Goal: Task Accomplishment & Management: Use online tool/utility

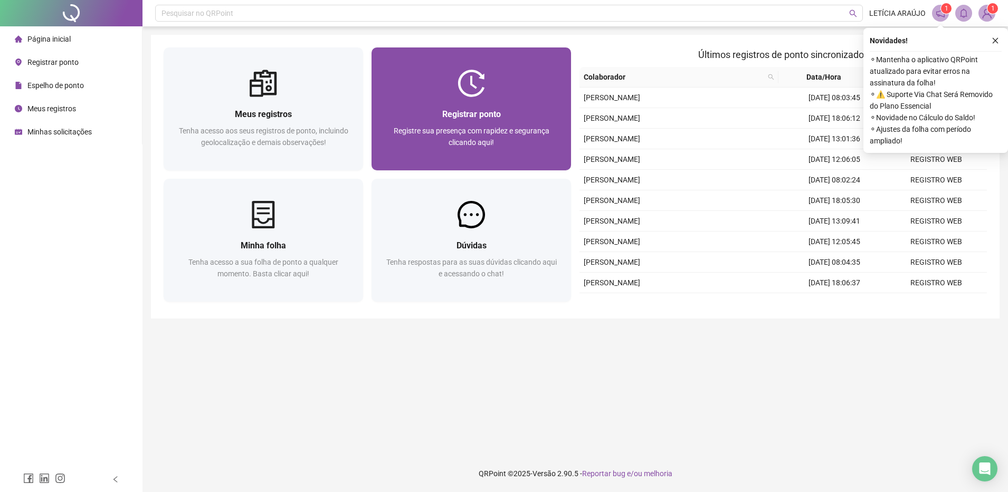
click at [457, 134] on span "Registre sua presença com rapidez e segurança clicando aqui!" at bounding box center [472, 137] width 156 height 20
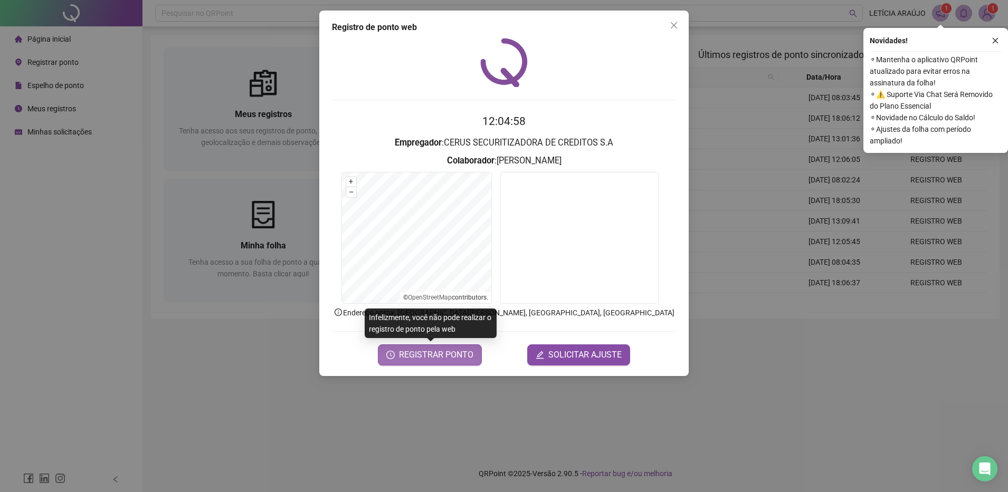
click at [451, 360] on span "REGISTRAR PONTO" at bounding box center [436, 355] width 74 height 13
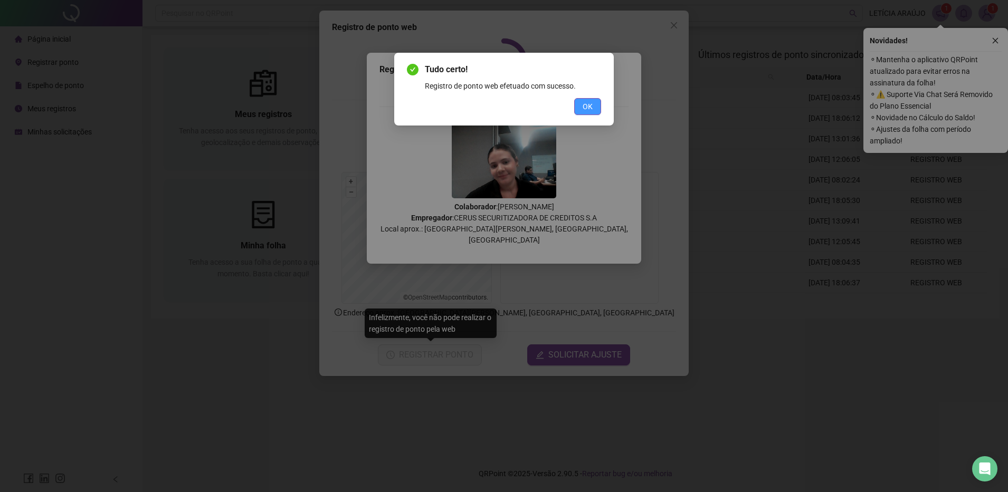
click at [589, 110] on span "OK" at bounding box center [587, 107] width 10 height 12
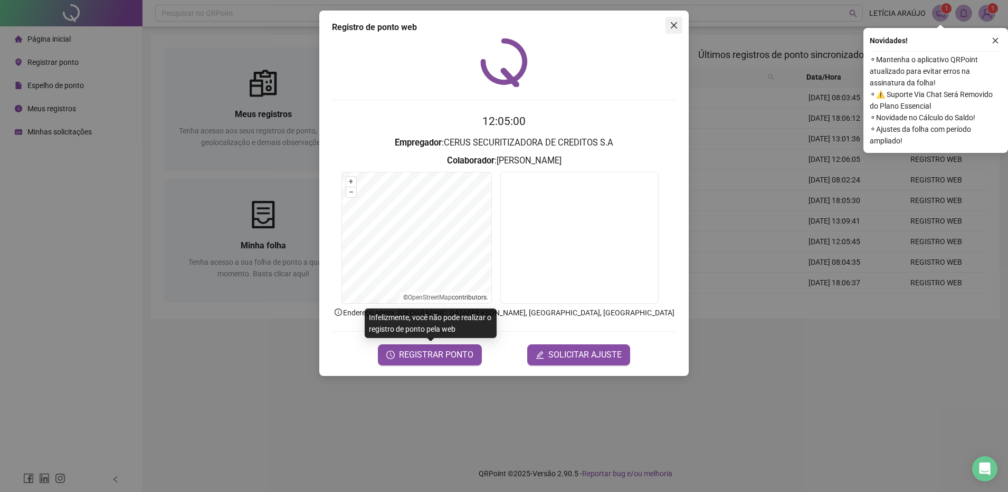
click at [680, 31] on button "Close" at bounding box center [673, 25] width 17 height 17
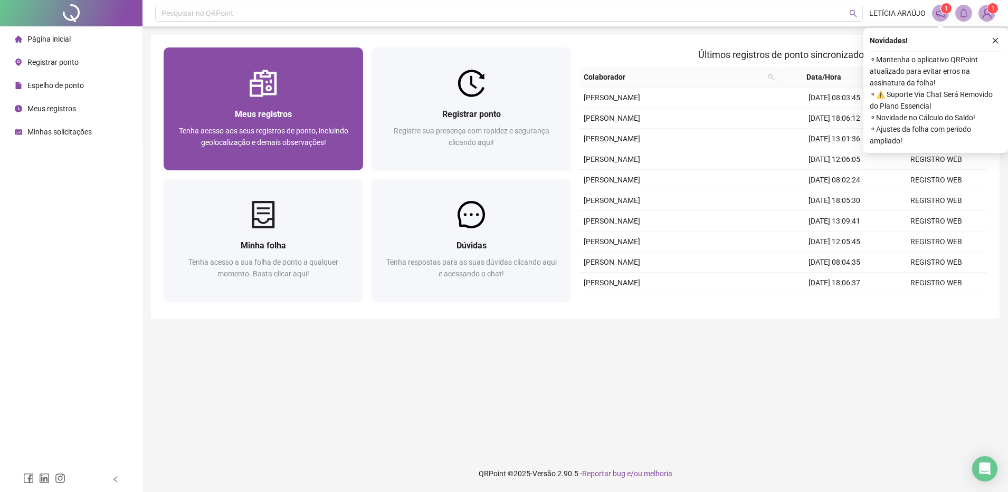
click at [360, 100] on div "Meus registros Tenha acesso aos seus registros de ponto, incluindo geolocalizaç…" at bounding box center [263, 133] width 199 height 73
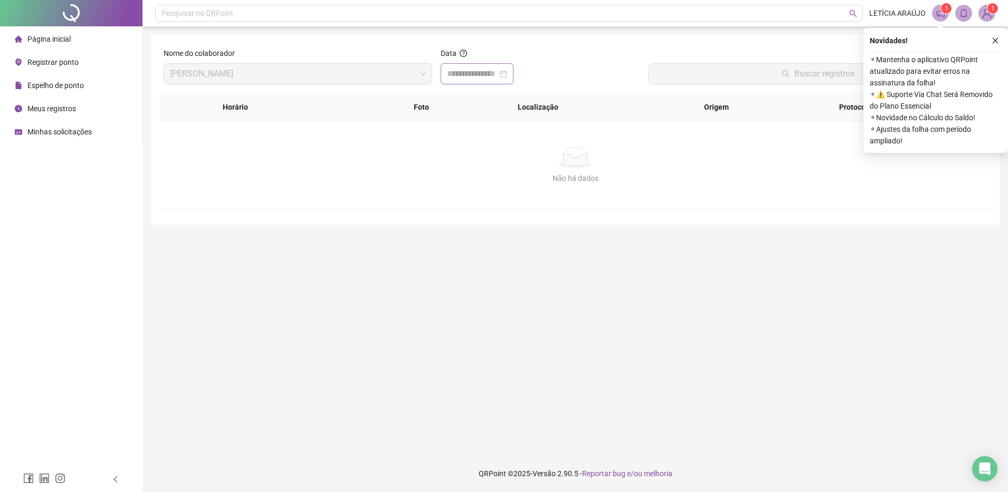
click at [477, 82] on div at bounding box center [476, 73] width 73 height 21
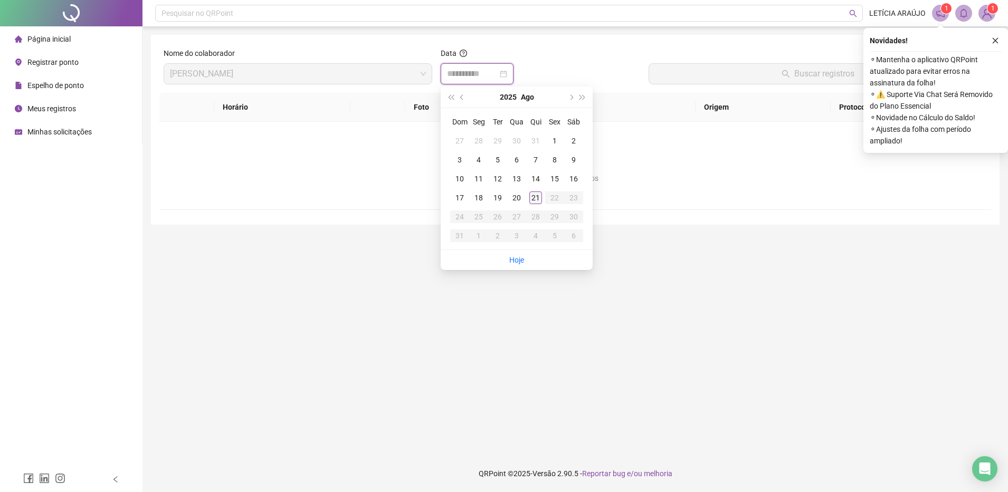
type input "**********"
drag, startPoint x: 536, startPoint y: 197, endPoint x: 551, endPoint y: 191, distance: 16.1
click at [545, 193] on tr "17 18 19 20 21 22 23" at bounding box center [516, 197] width 133 height 19
type input "**********"
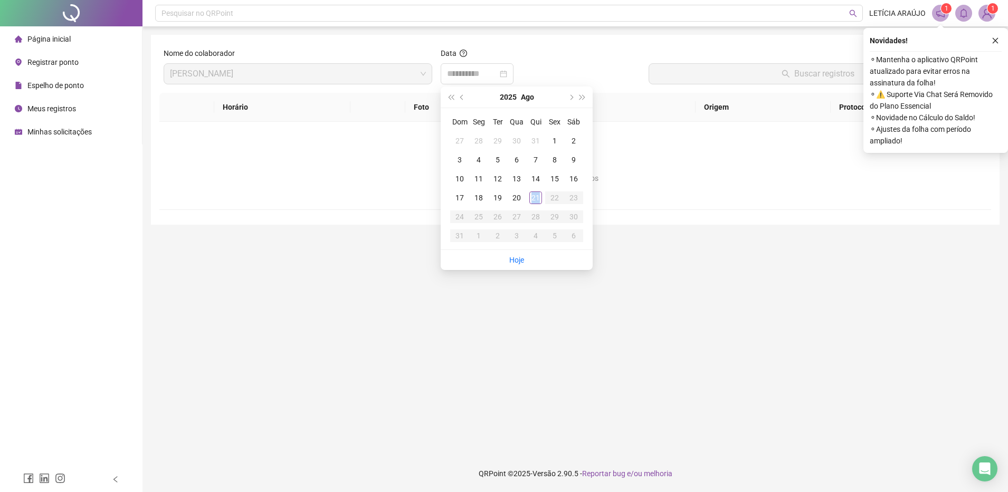
drag, startPoint x: 539, startPoint y: 197, endPoint x: 574, endPoint y: 159, distance: 51.5
click at [539, 196] on div "21" at bounding box center [535, 197] width 13 height 13
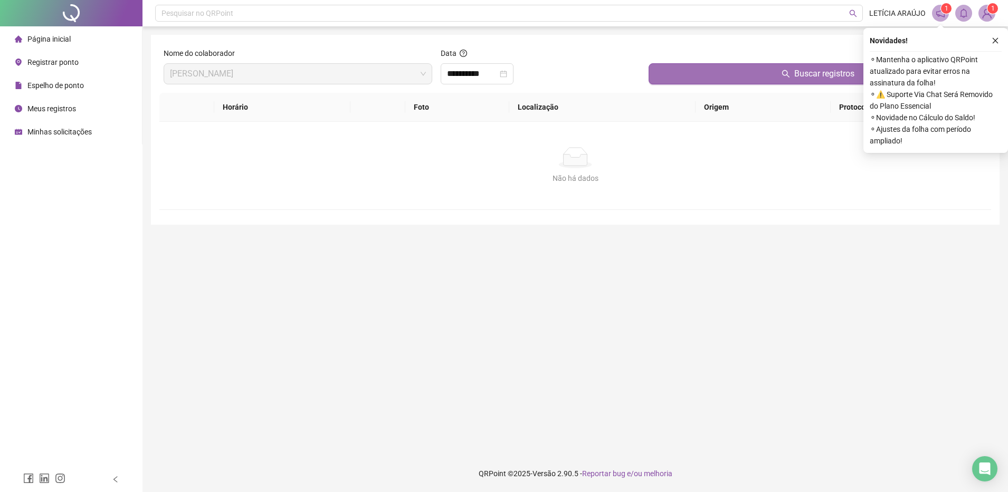
click at [663, 63] on button "Buscar registros" at bounding box center [817, 73] width 338 height 21
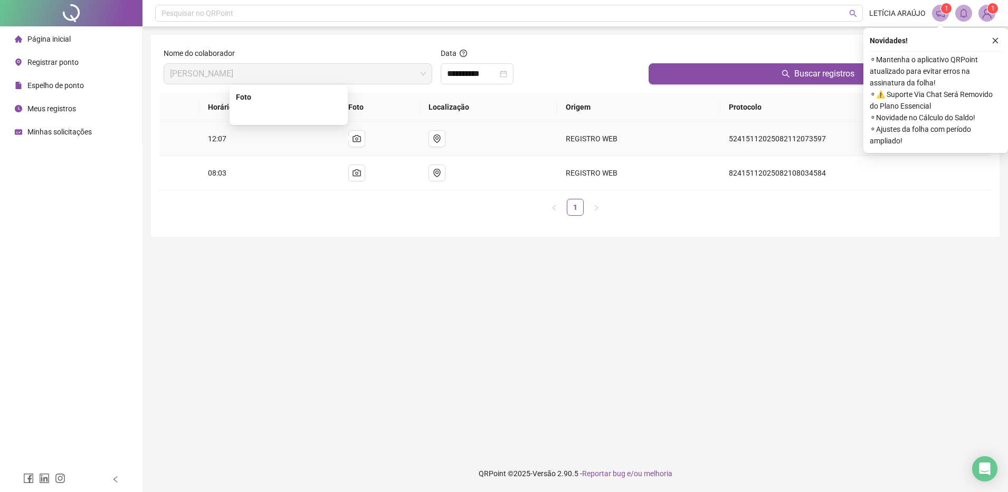
click at [289, 113] on img at bounding box center [289, 113] width 0 height 0
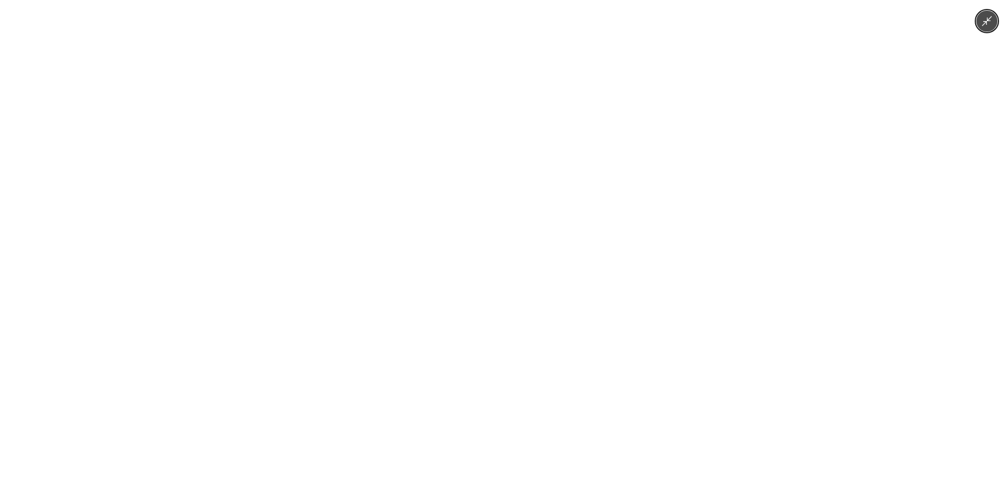
click at [315, 160] on img at bounding box center [504, 246] width 658 height 492
